Goal: Transaction & Acquisition: Subscribe to service/newsletter

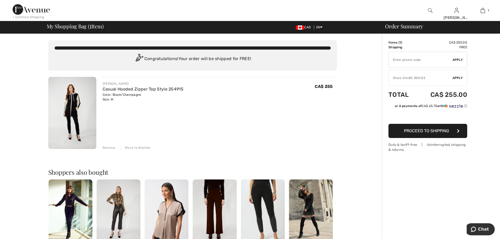
click at [36, 15] on div "< Continue Shopping" at bounding box center [29, 17] width 32 height 5
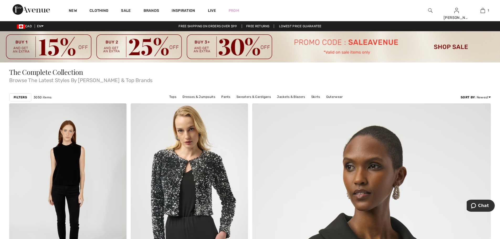
click at [319, 85] on div "The Complete Collection Browse The Latest Styles By [PERSON_NAME] & Top Brands" at bounding box center [250, 76] width 482 height 29
click at [347, 80] on span "Browse The Latest Styles By [PERSON_NAME] & Top Brands" at bounding box center [250, 79] width 482 height 7
click at [352, 80] on span "Browse The Latest Styles By [PERSON_NAME] & Top Brands" at bounding box center [250, 79] width 482 height 7
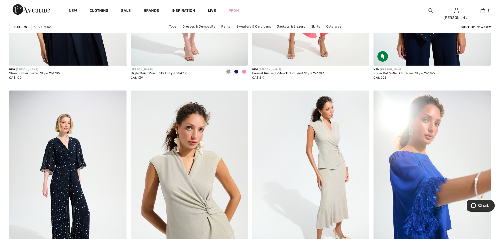
scroll to position [3115, 0]
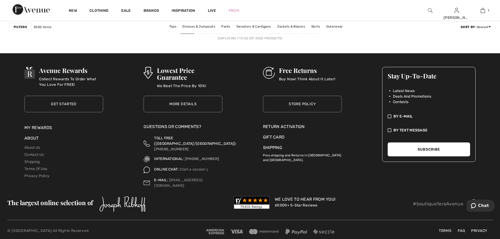
click at [88, 106] on link "Get Started" at bounding box center [63, 104] width 79 height 17
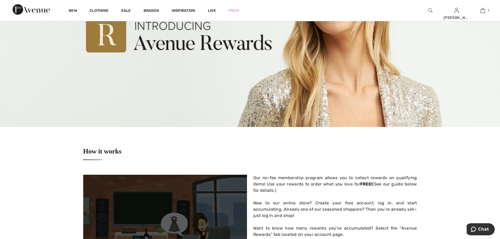
scroll to position [818, 0]
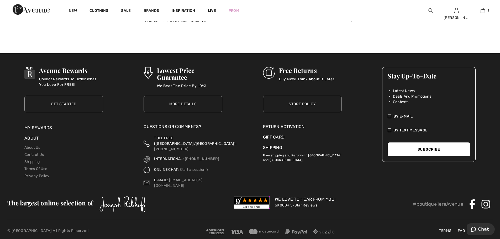
drag, startPoint x: 504, startPoint y: 49, endPoint x: 22, endPoint y: 12, distance: 482.8
